Goal: Communication & Community: Connect with others

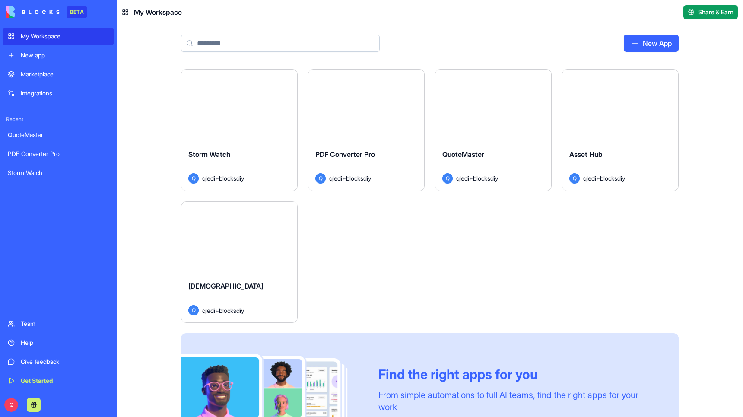
click at [497, 112] on button "Launch" at bounding box center [493, 105] width 65 height 17
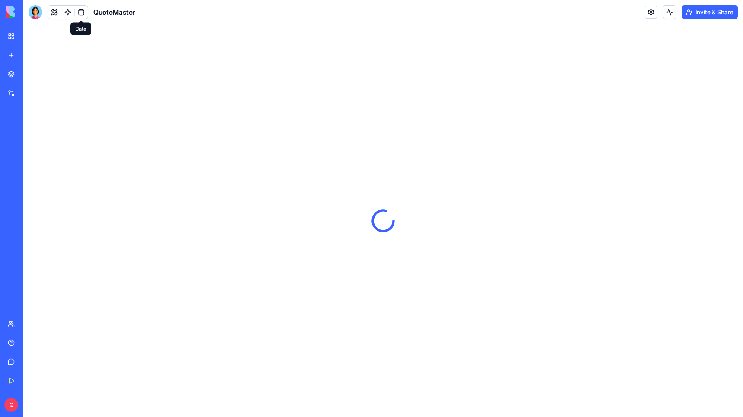
click at [83, 11] on link at bounding box center [81, 12] width 13 height 13
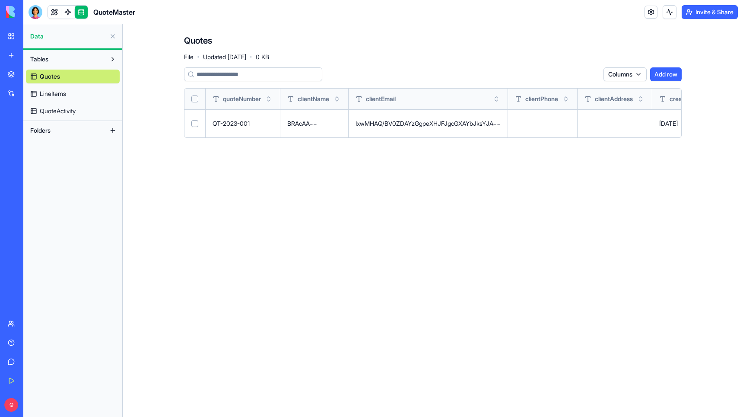
click at [60, 94] on span "LineItems" at bounding box center [53, 93] width 26 height 9
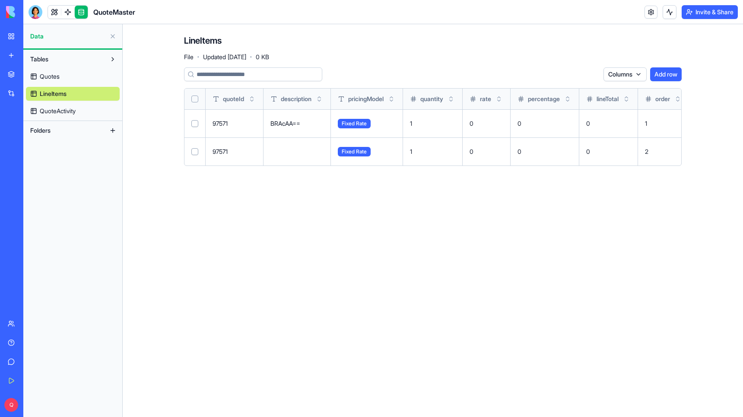
click at [62, 111] on span "QuoteActivity" at bounding box center [58, 111] width 36 height 9
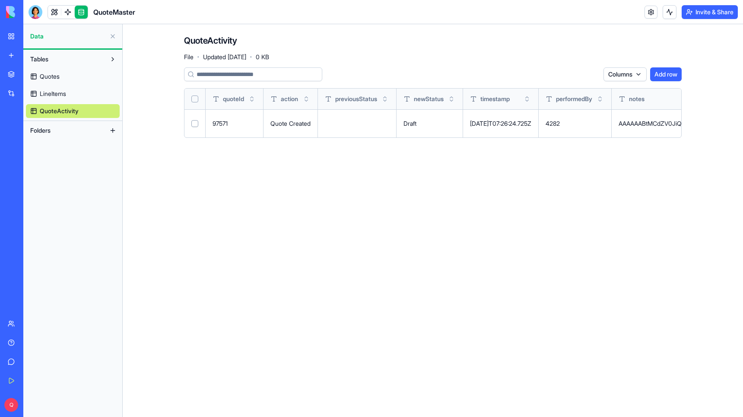
click at [90, 11] on div "QuoteMaster" at bounding box center [82, 12] width 107 height 14
click at [79, 13] on link at bounding box center [81, 12] width 13 height 13
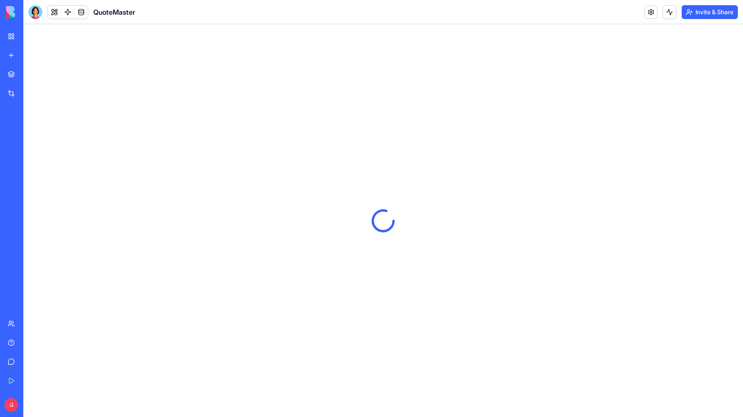
click at [719, 14] on button "Invite & Share" at bounding box center [710, 12] width 56 height 14
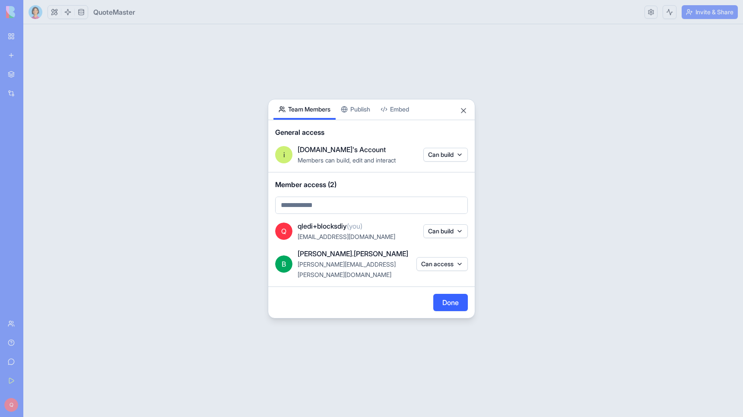
click at [363, 120] on button "Publish" at bounding box center [356, 109] width 40 height 20
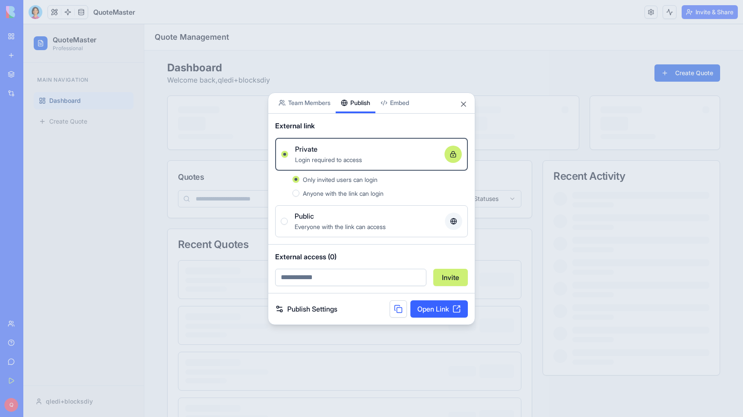
click at [433, 306] on link "Open Link" at bounding box center [438, 308] width 57 height 17
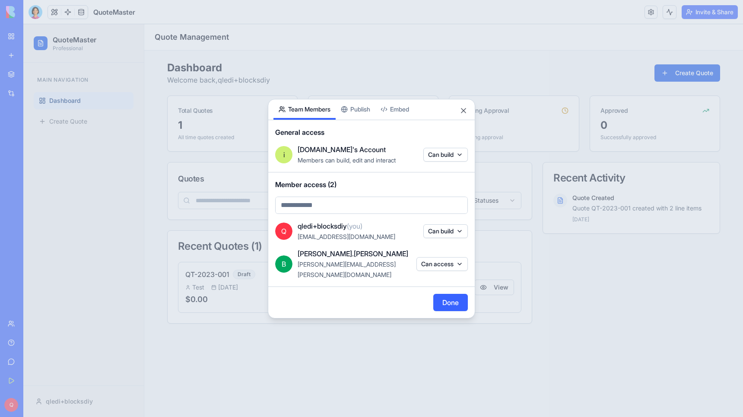
click at [304, 101] on body "BETA My Workspace New app Marketplace Integrations Recent QuoteMaster PDF Conve…" at bounding box center [371, 208] width 743 height 417
click at [443, 298] on button "Done" at bounding box center [450, 302] width 35 height 17
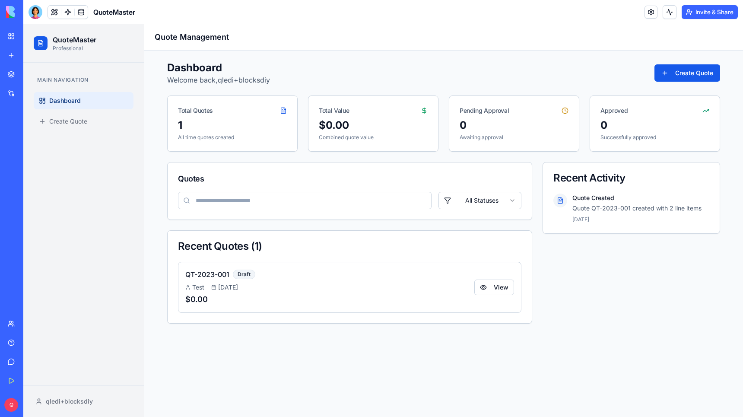
click at [14, 322] on link "Team" at bounding box center [20, 323] width 35 height 17
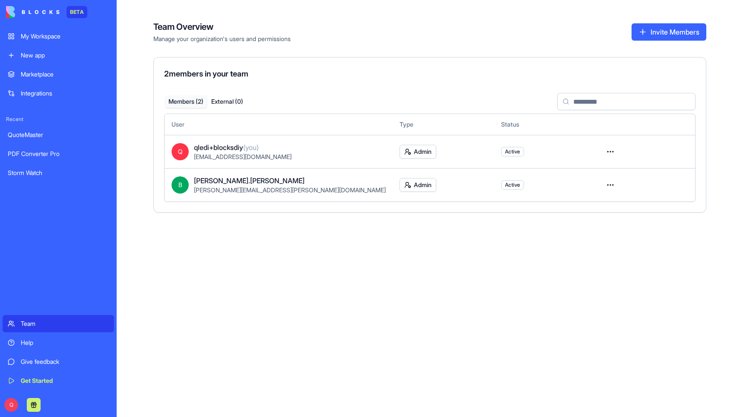
click at [674, 31] on button "Invite Members" at bounding box center [668, 31] width 75 height 17
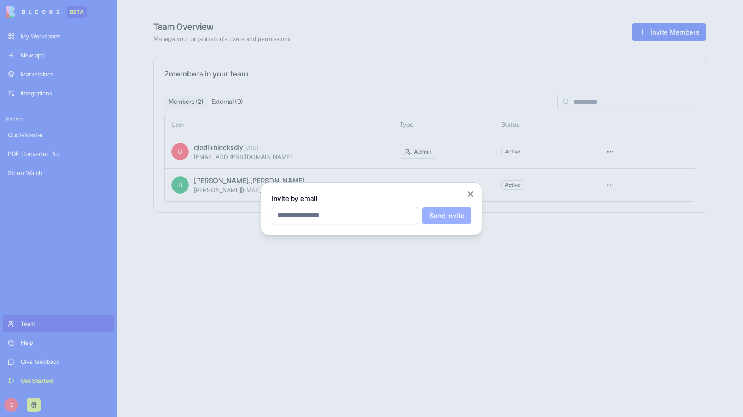
click at [336, 222] on input "email" at bounding box center [345, 215] width 147 height 17
type input "**********"
click at [444, 217] on button "Send Invite" at bounding box center [446, 215] width 49 height 17
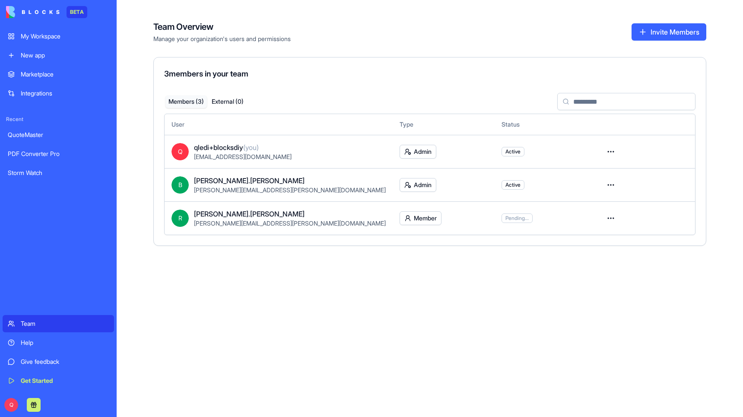
click at [50, 41] on link "My Workspace" at bounding box center [58, 36] width 111 height 17
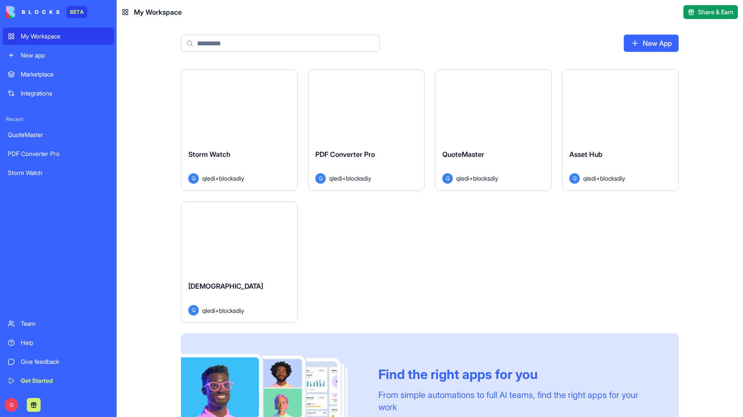
click at [32, 322] on div "Team" at bounding box center [65, 323] width 88 height 9
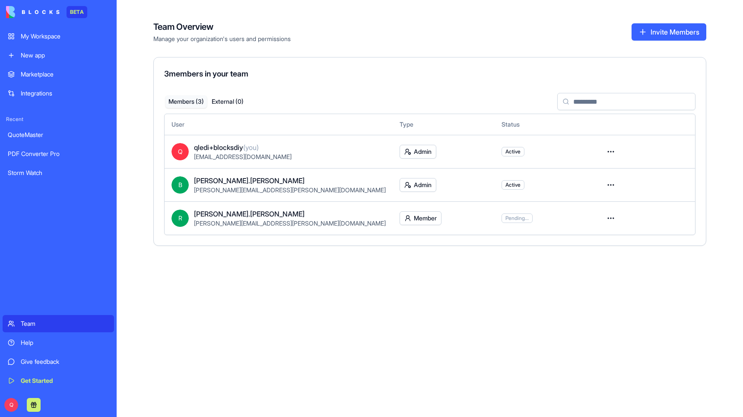
click at [505, 220] on span "Pending..." at bounding box center [516, 218] width 23 height 7
click at [410, 219] on html "BETA My Workspace New app Marketplace Integrations Recent QuoteMaster PDF Conve…" at bounding box center [371, 208] width 743 height 417
click at [411, 219] on html "BETA My Workspace New app Marketplace Integrations Recent QuoteMaster PDF Conve…" at bounding box center [371, 208] width 743 height 417
click at [409, 245] on div "Admin" at bounding box center [405, 250] width 56 height 14
